Goal: Task Accomplishment & Management: Use online tool/utility

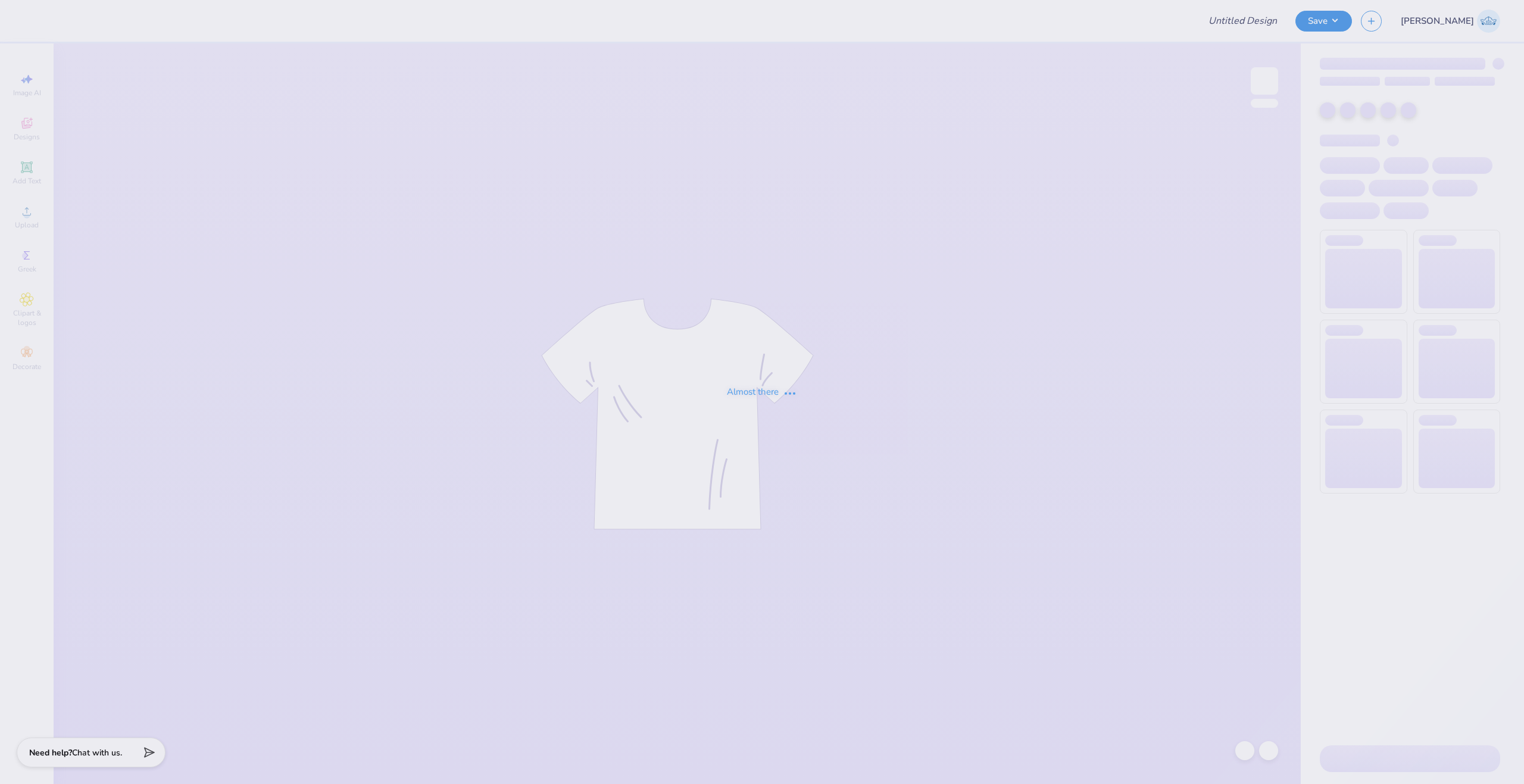
type input "[PERSON_NAME] : [US_STATE][GEOGRAPHIC_DATA]"
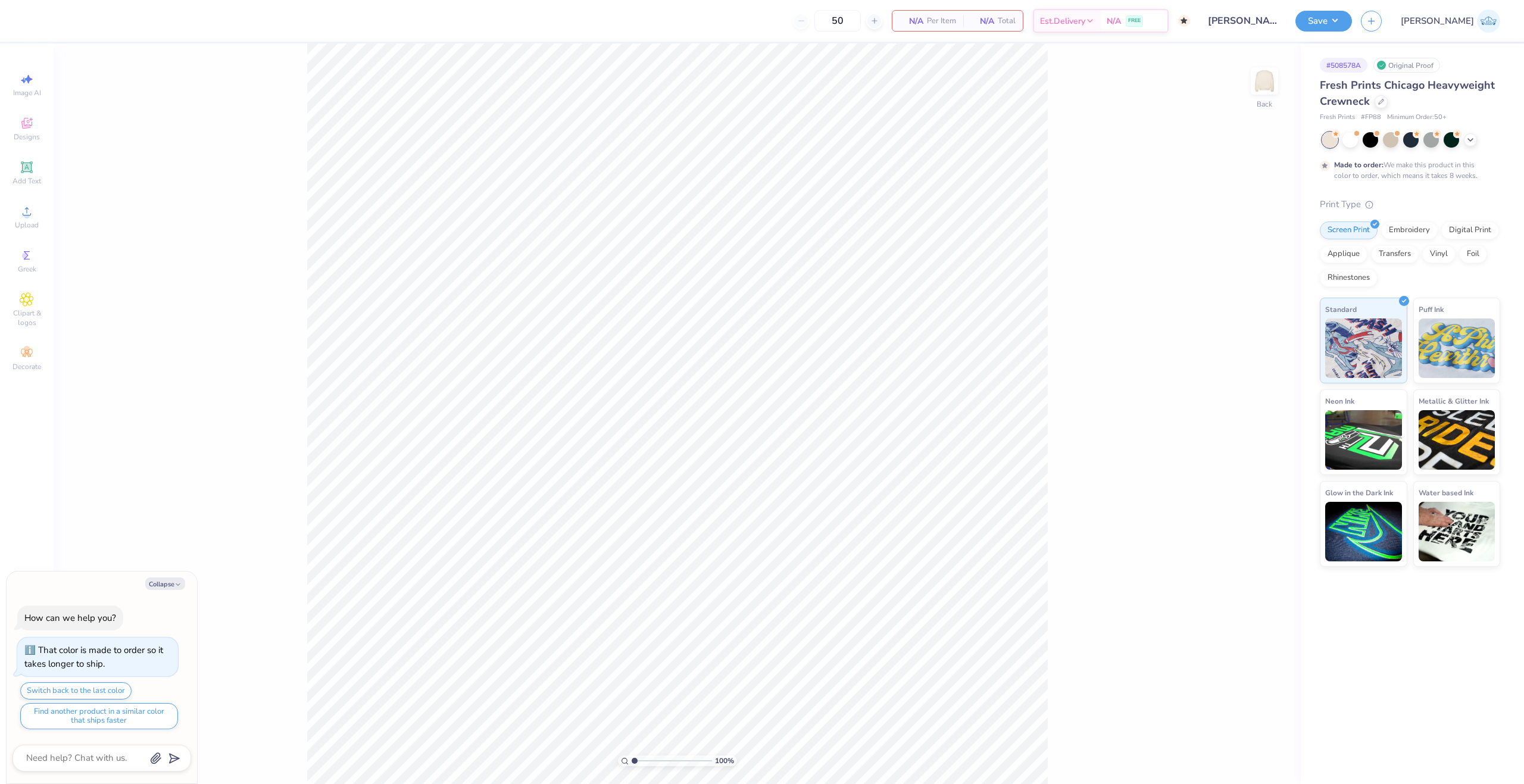
click at [1485, 141] on div at bounding box center [1411, 140] width 178 height 16
click at [1473, 142] on icon at bounding box center [1471, 139] width 9 height 9
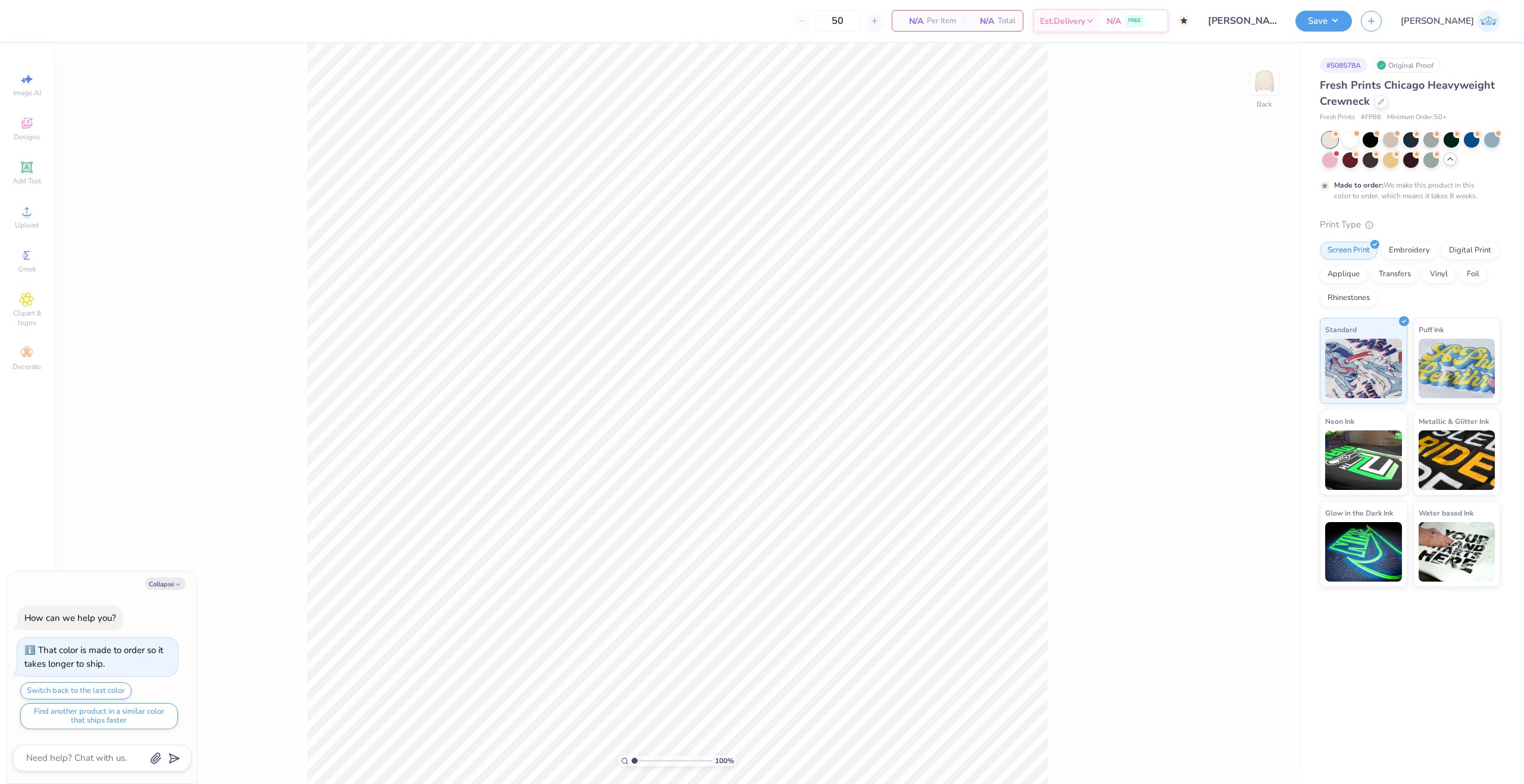
click at [1376, 110] on div "Fresh Prints Chicago Heavyweight Crewneck Fresh Prints # FP88 Minimum Order: 50…" at bounding box center [1410, 101] width 181 height 46
click at [1376, 99] on div at bounding box center [1381, 101] width 13 height 13
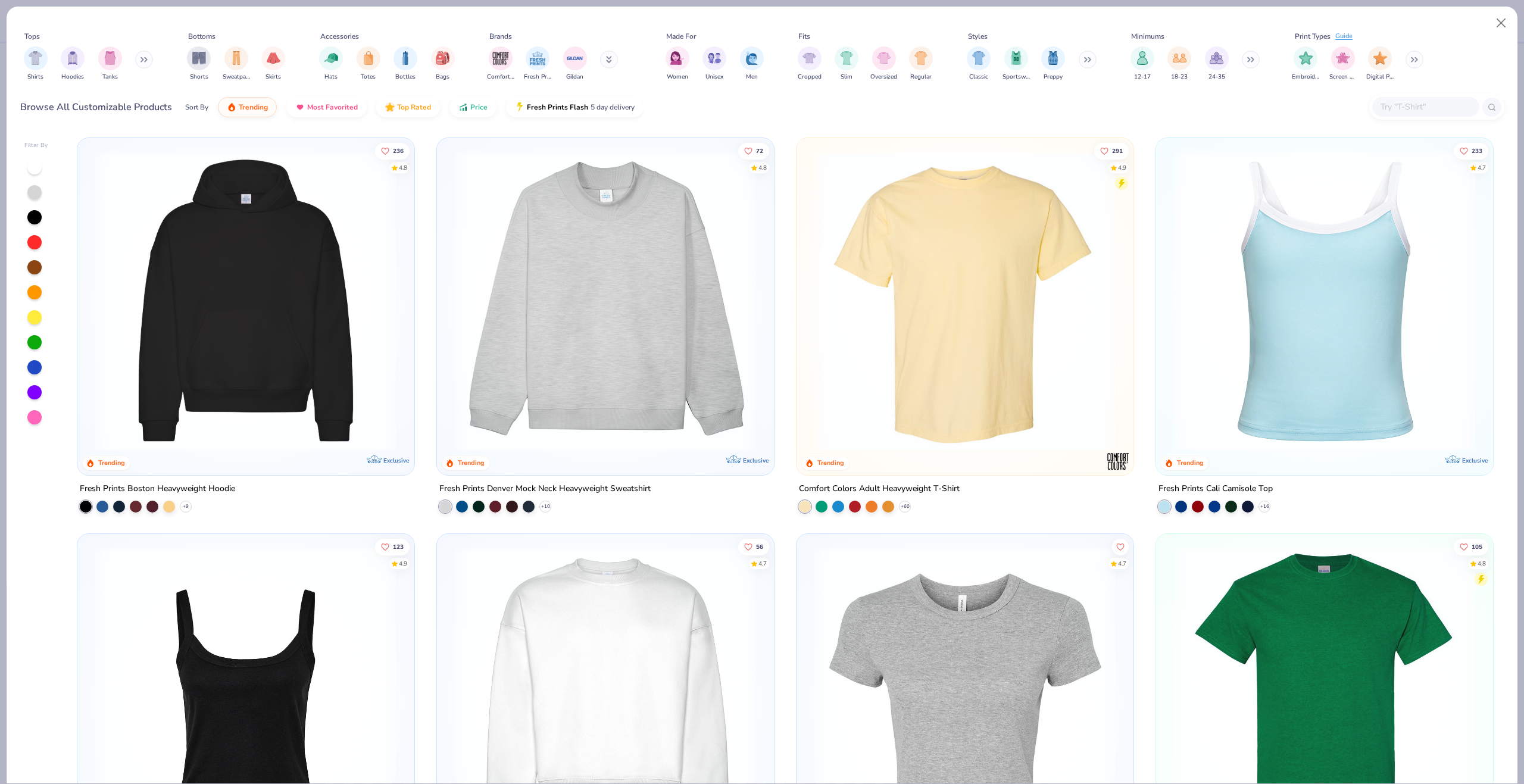
type textarea "x"
click at [1438, 112] on input "text" at bounding box center [1425, 106] width 92 height 13
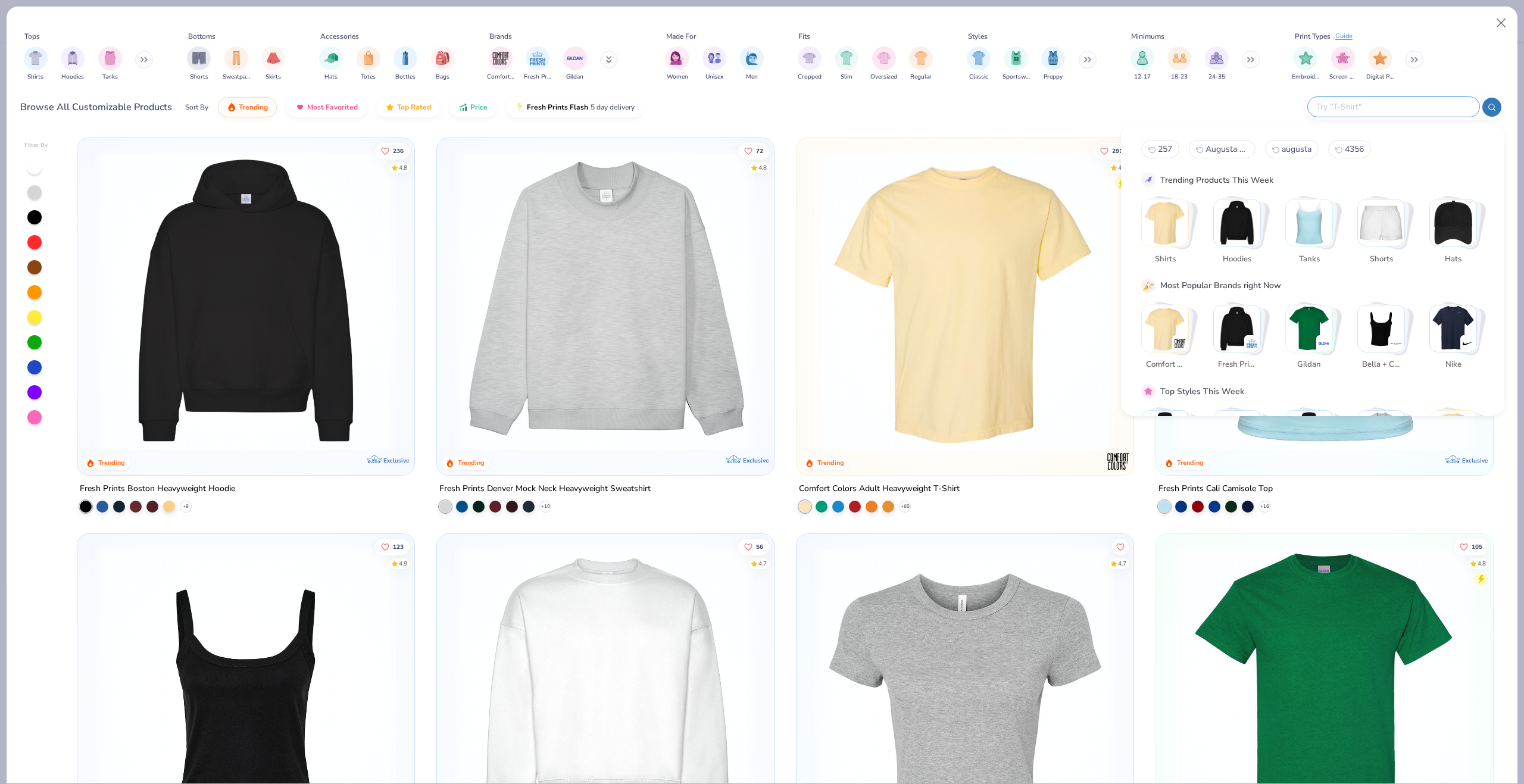
click at [1420, 104] on input "text" at bounding box center [1393, 106] width 156 height 13
type input "evergreen"
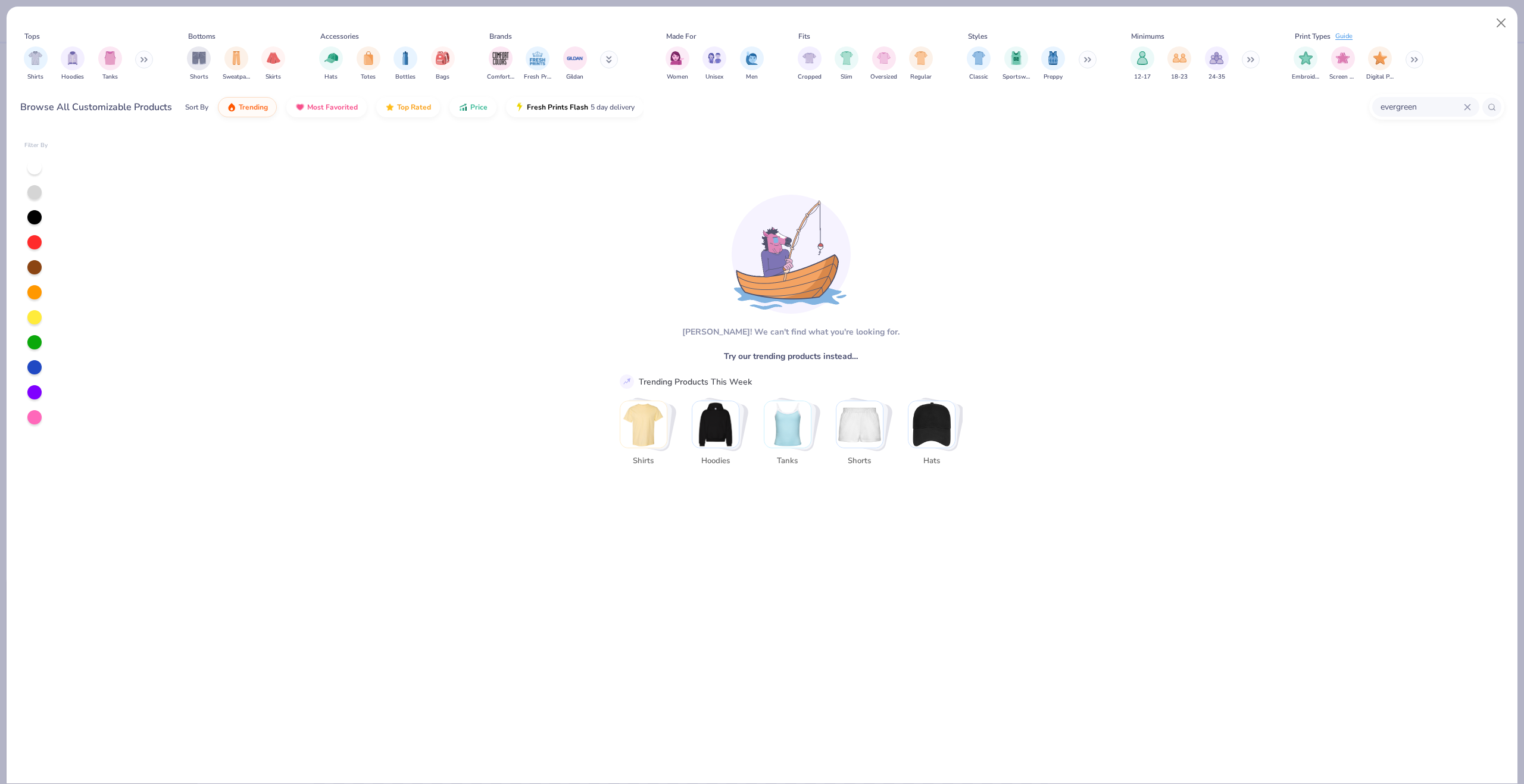
click at [1518, 28] on div "Tops Shirts Hoodies Tanks Bottoms Shorts Sweatpants Skirts Accessories Hats Tot…" at bounding box center [762, 395] width 1512 height 779
click at [1494, 20] on button "Close" at bounding box center [1501, 23] width 23 height 23
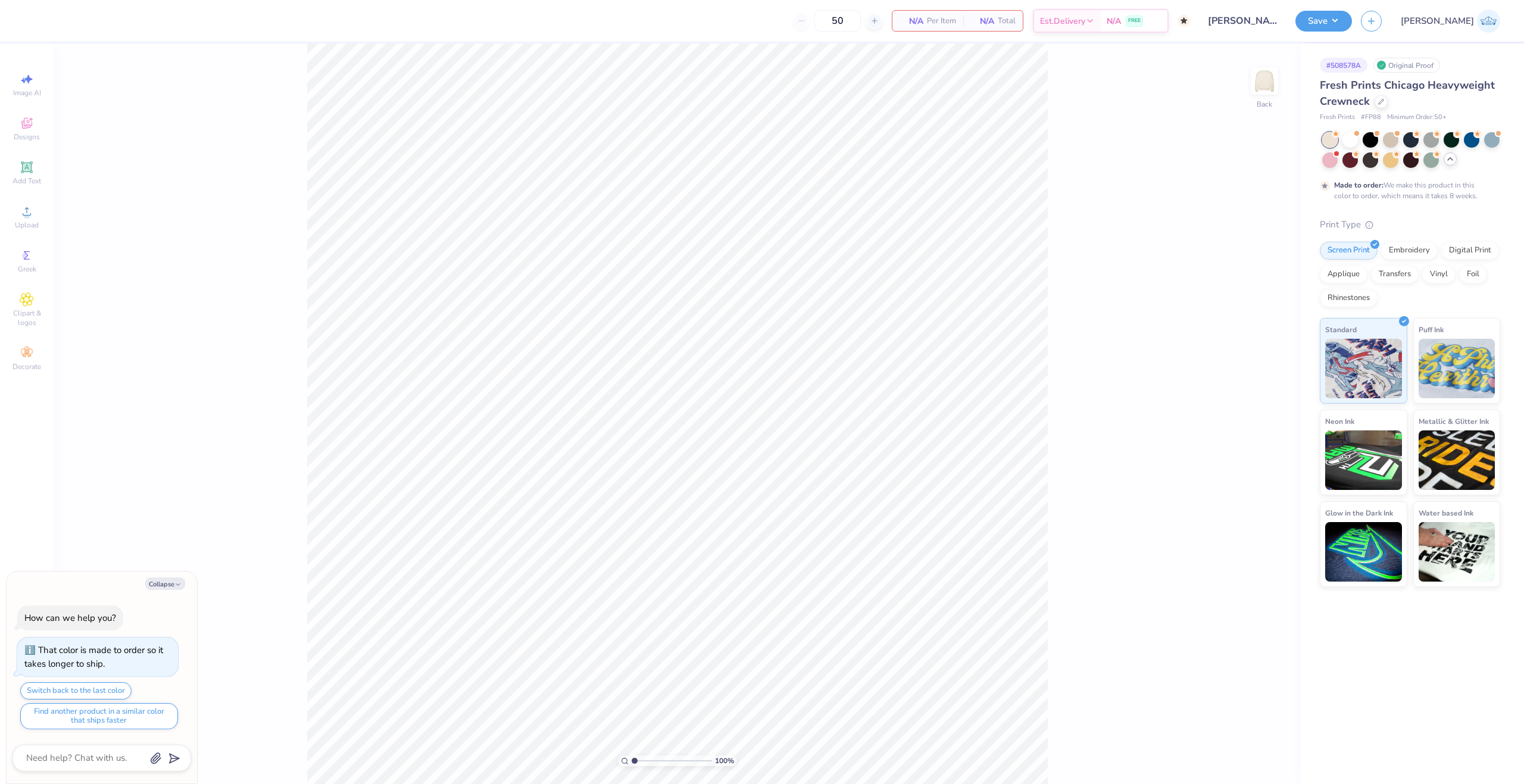
click at [1451, 164] on div at bounding box center [1450, 159] width 13 height 13
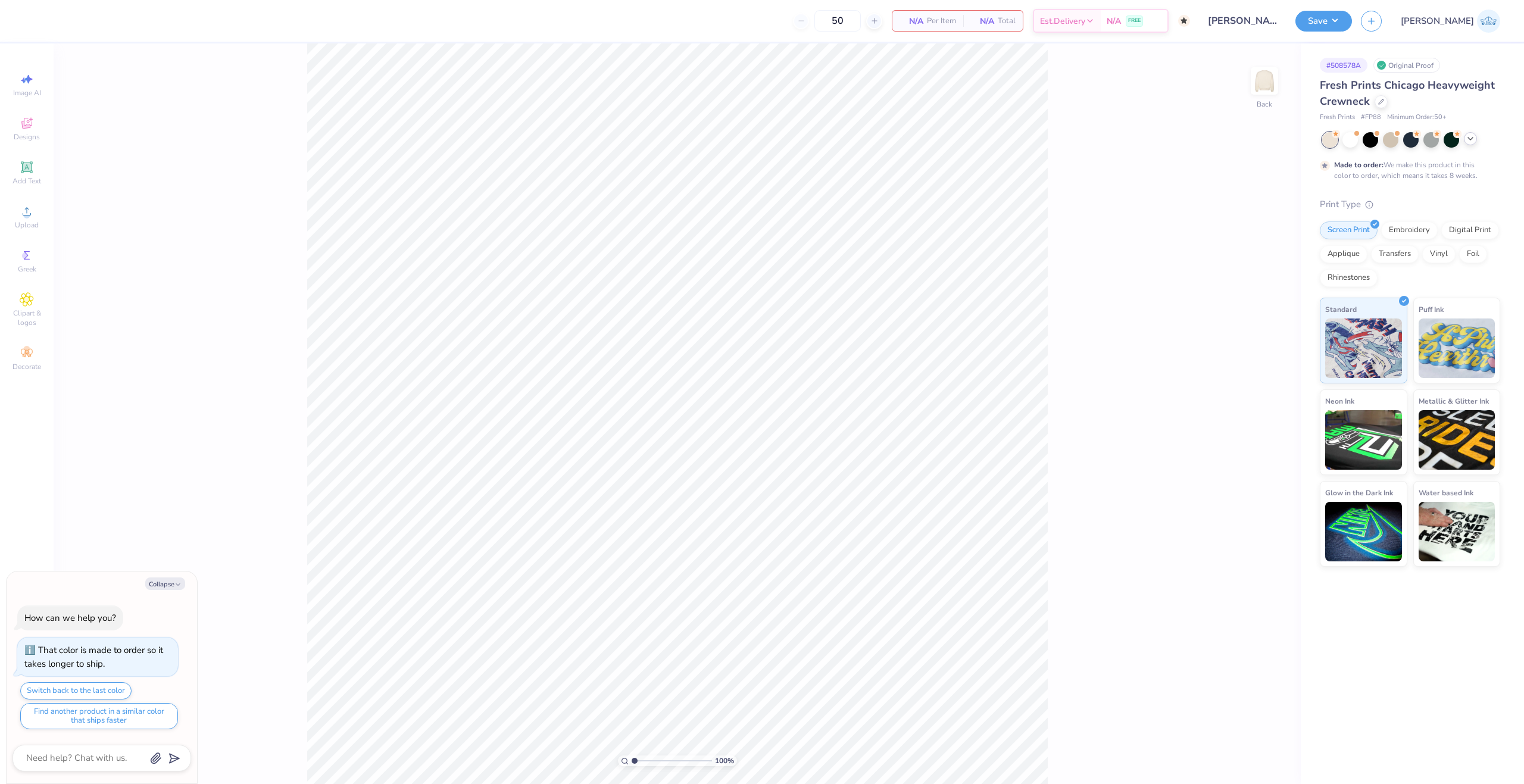
click at [1467, 144] on div at bounding box center [1411, 140] width 178 height 16
click at [1467, 142] on icon at bounding box center [1471, 139] width 9 height 9
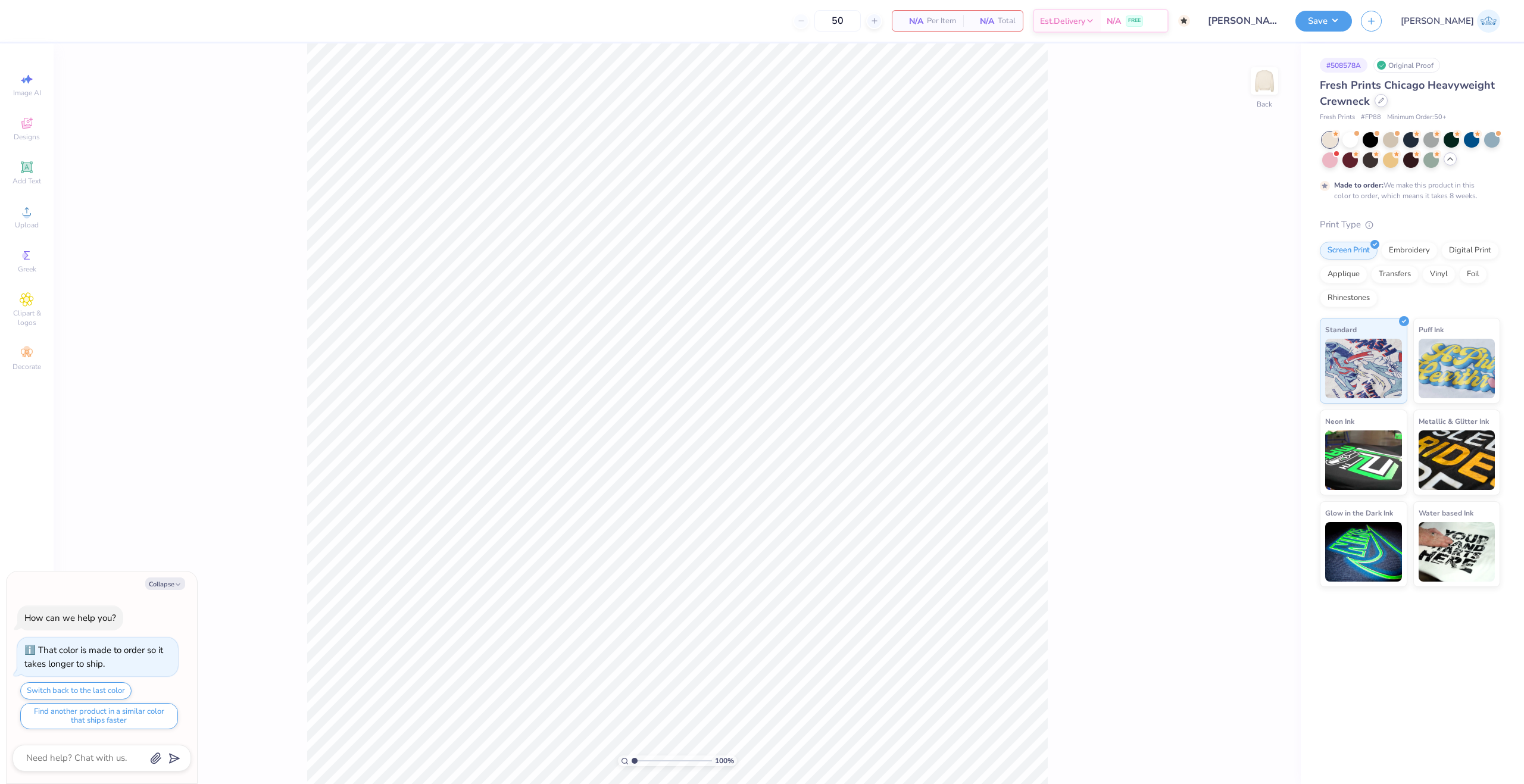
click at [1379, 104] on icon at bounding box center [1382, 101] width 6 height 6
type textarea "x"
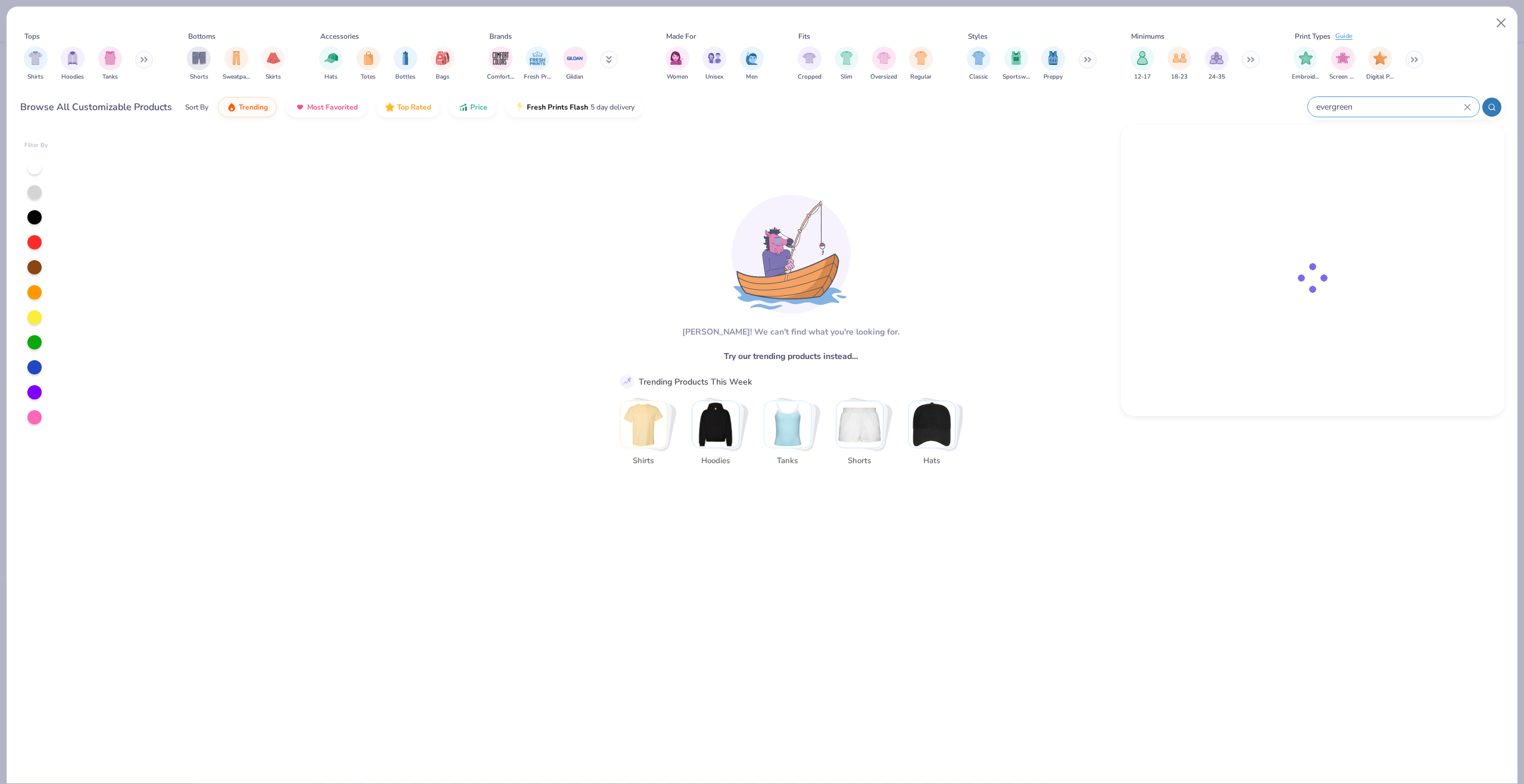
click at [1412, 104] on input "evergreen" at bounding box center [1389, 106] width 148 height 13
type input "crewneck"
click at [36, 337] on div at bounding box center [35, 343] width 14 height 14
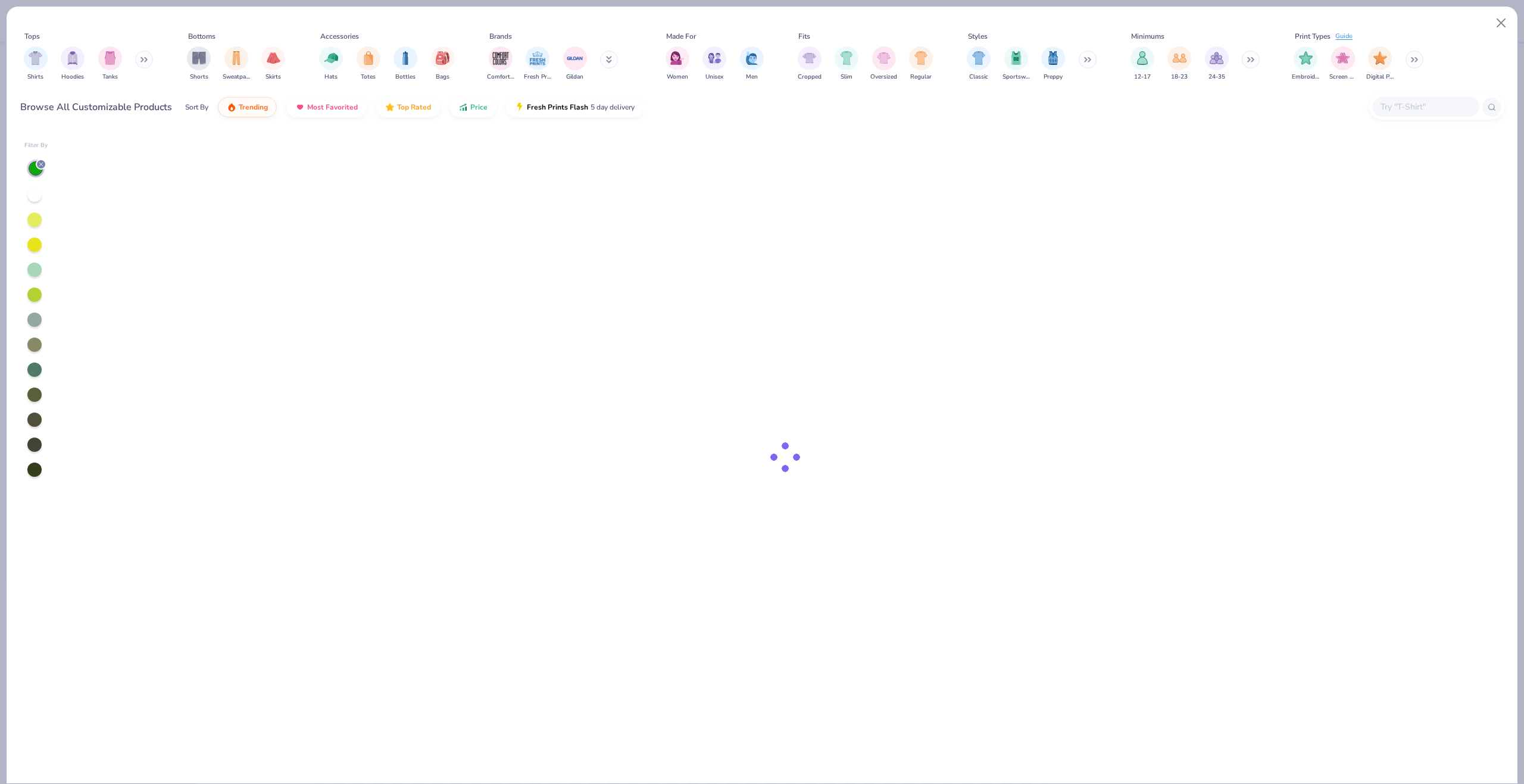
type textarea "x"
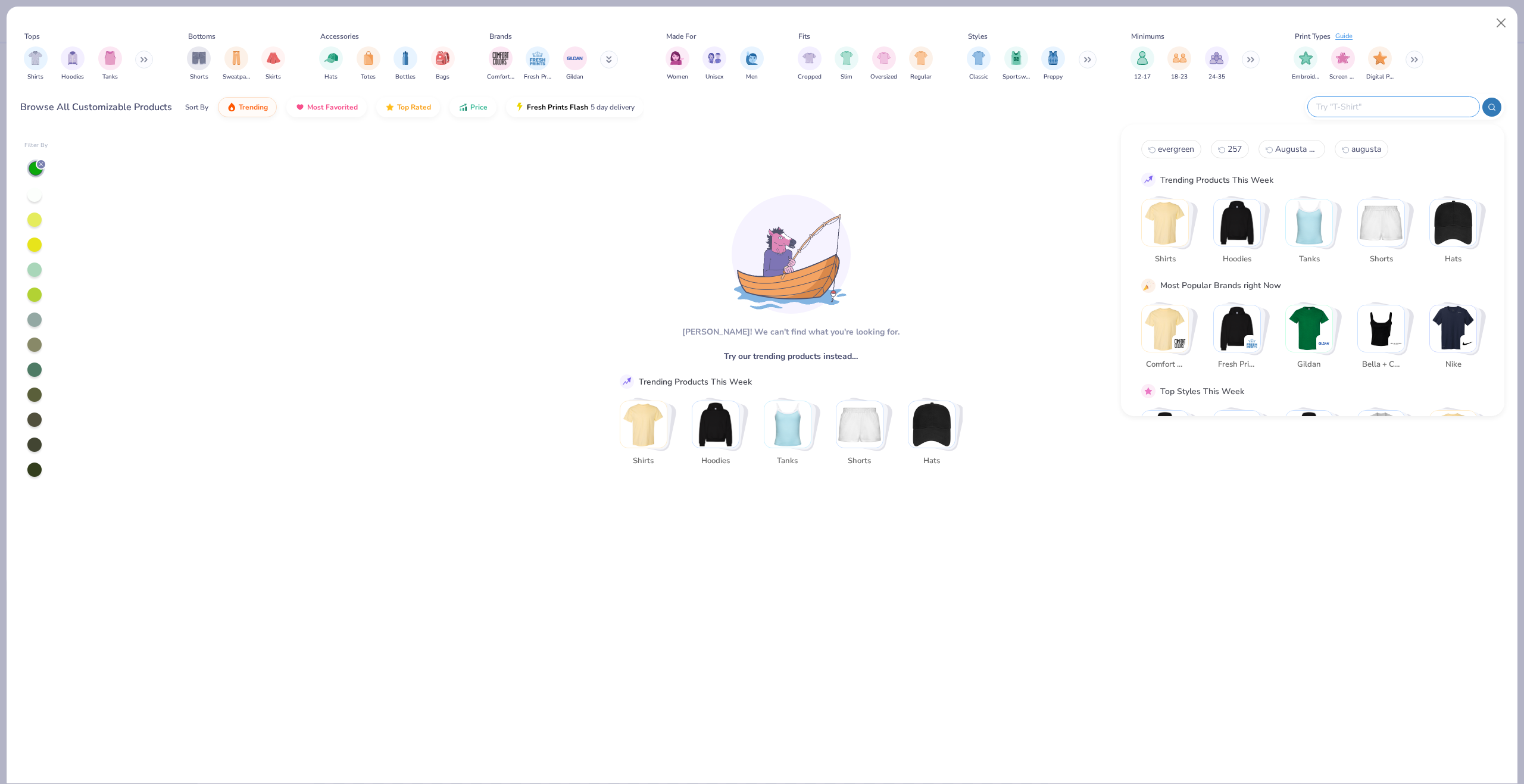
click at [1428, 110] on input "text" at bounding box center [1393, 106] width 156 height 13
type input "crewneck"
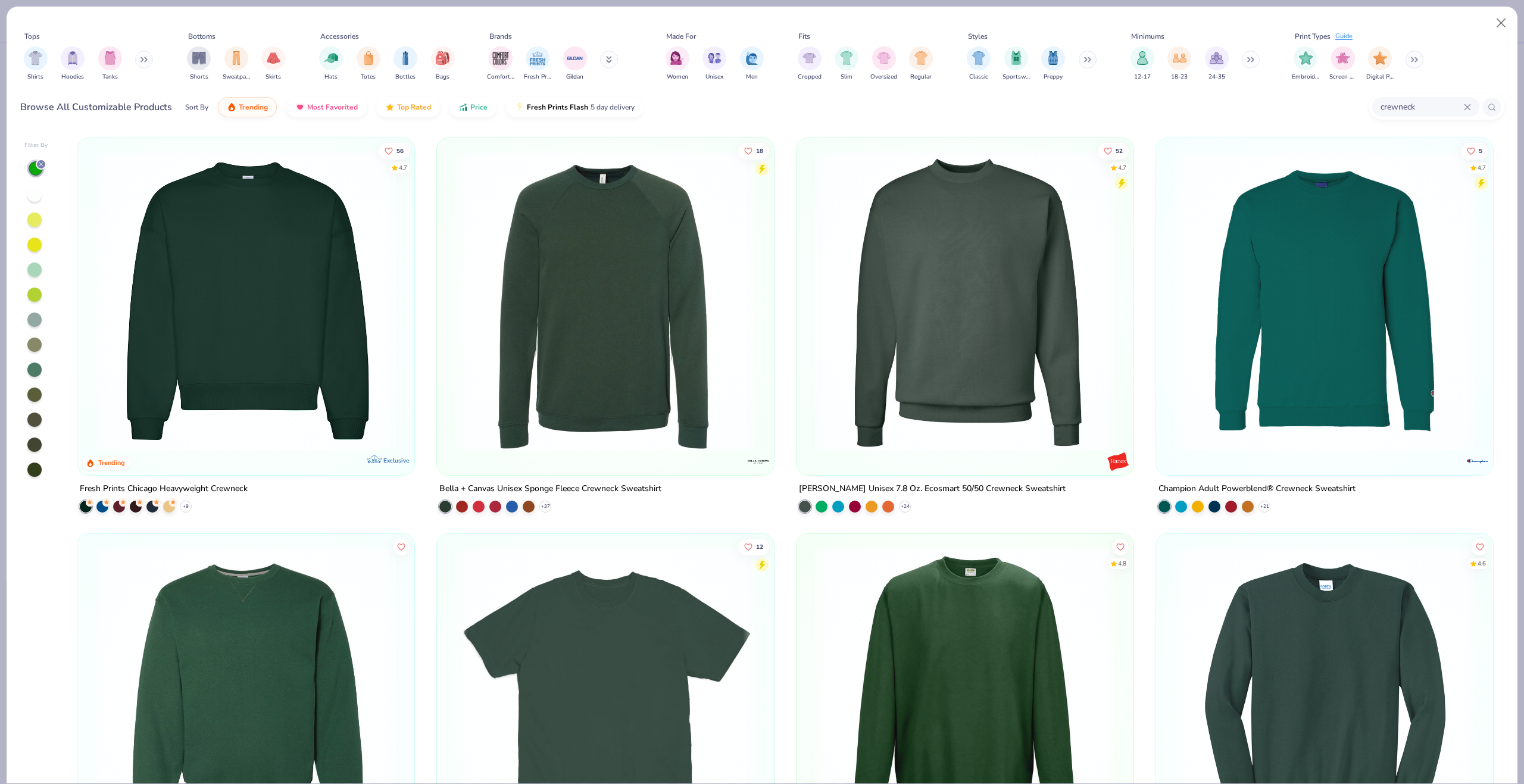
click at [868, 321] on img at bounding box center [965, 301] width 313 height 302
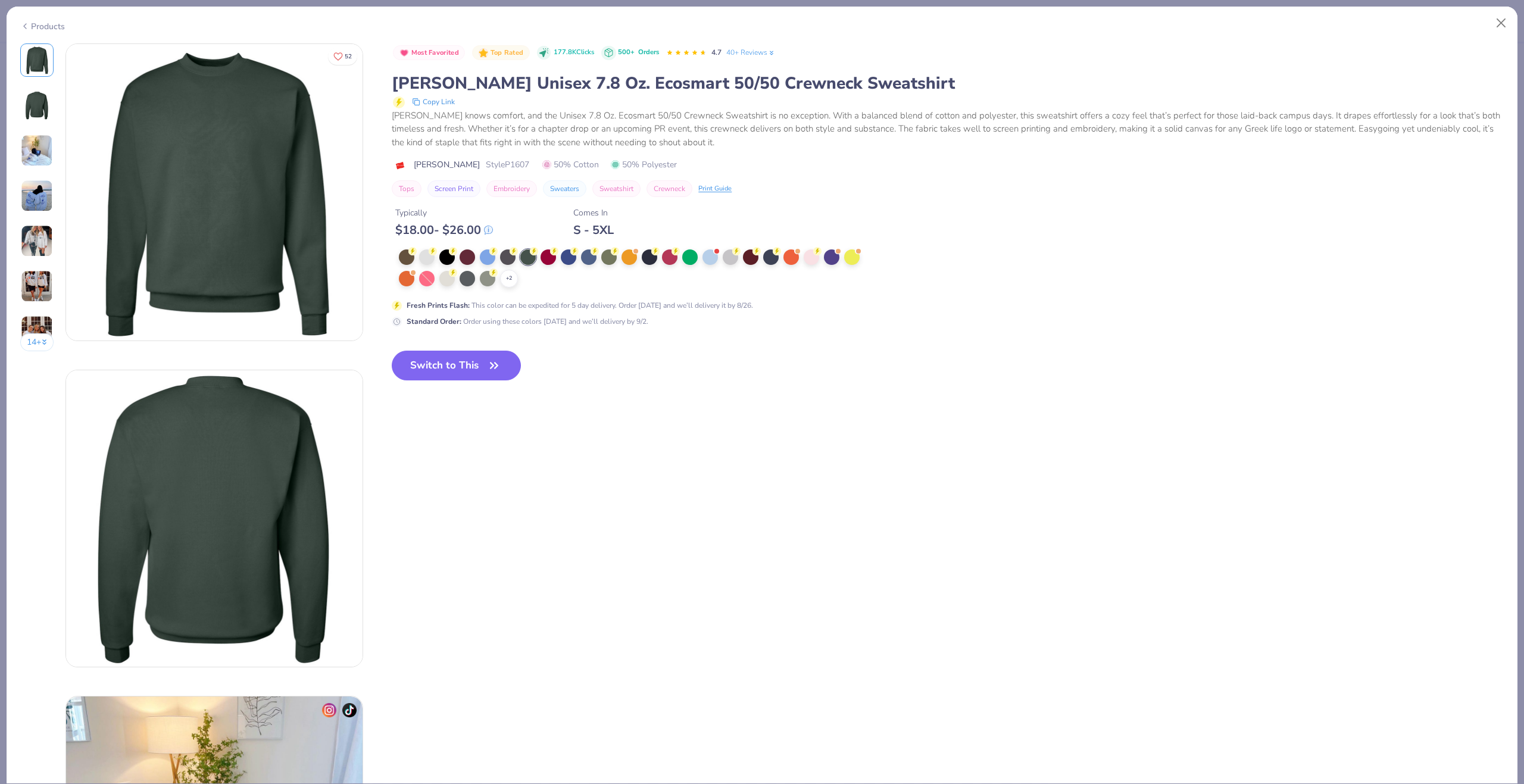
click at [27, 25] on icon at bounding box center [25, 26] width 9 height 14
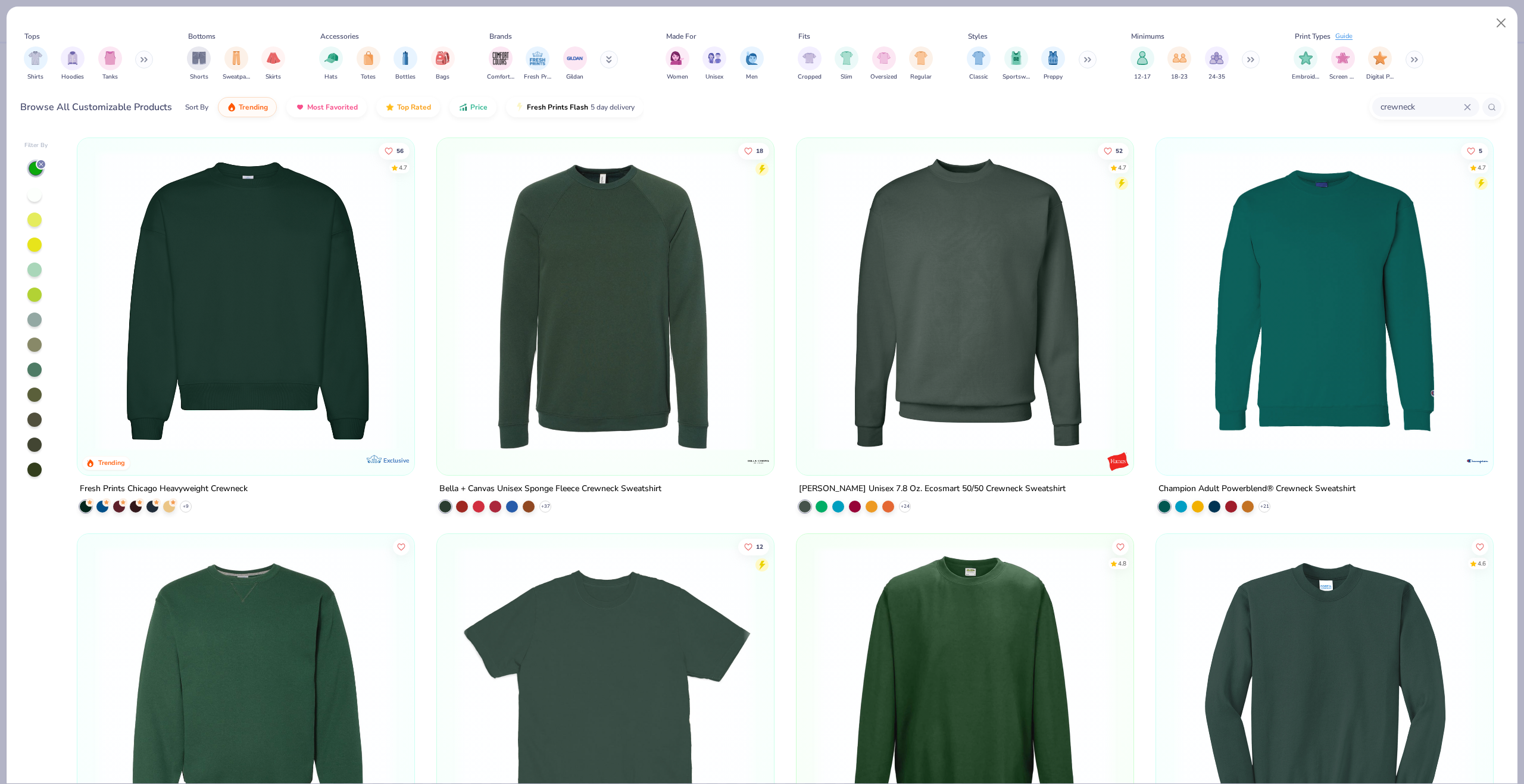
click at [572, 321] on img at bounding box center [606, 301] width 313 height 302
type textarea "x"
